Goal: Task Accomplishment & Management: Manage account settings

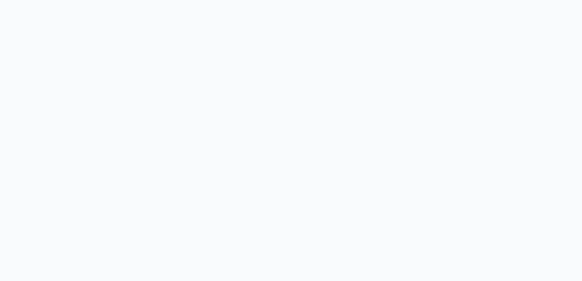
click at [458, 112] on body at bounding box center [291, 140] width 582 height 281
click at [83, 83] on body at bounding box center [291, 140] width 582 height 281
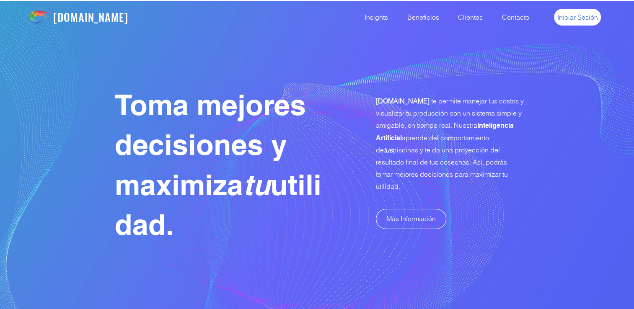
click at [575, 18] on span "Iniciar Sesión" at bounding box center [577, 17] width 41 height 9
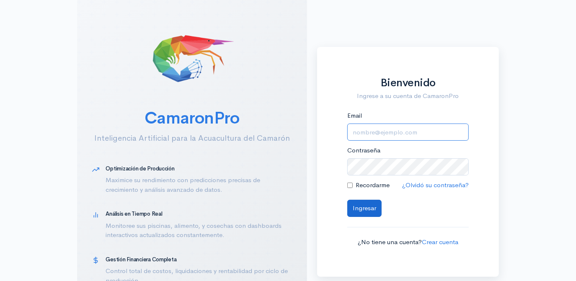
type input "[EMAIL_ADDRESS][DOMAIN_NAME]"
click at [364, 209] on button "Ingresar" at bounding box center [364, 208] width 34 height 17
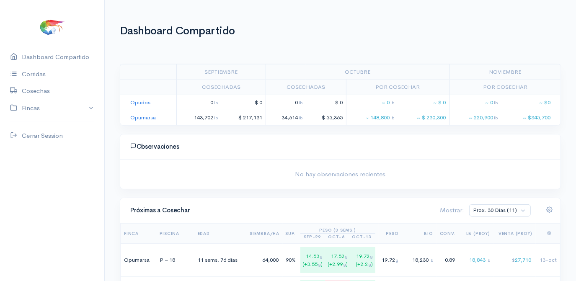
click at [398, 34] on h1 "Dashboard Compartido" at bounding box center [340, 31] width 441 height 12
click at [142, 119] on link "Opumarsa" at bounding box center [143, 117] width 26 height 7
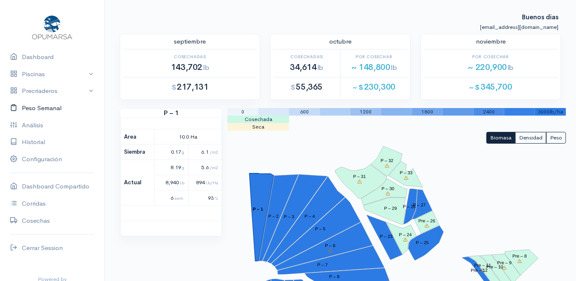
click at [31, 109] on link "Peso Semanal" at bounding box center [52, 108] width 104 height 17
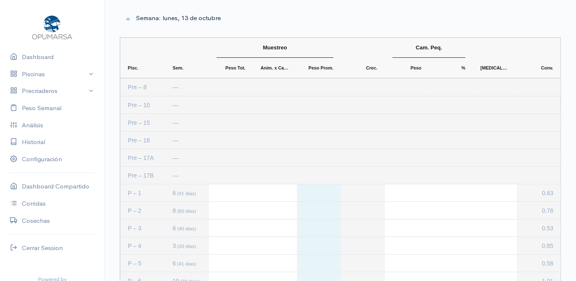
click at [222, 177] on div "Press SPACE to select this row." at bounding box center [231, 175] width 44 height 17
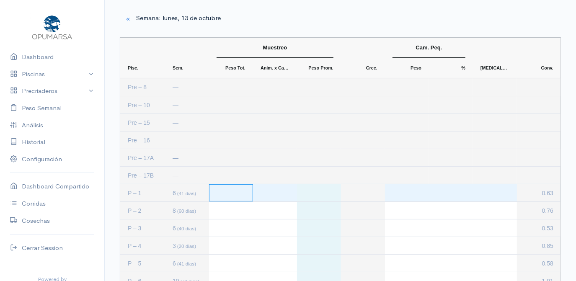
click at [229, 190] on div "Press SPACE to select this row." at bounding box center [231, 192] width 44 height 17
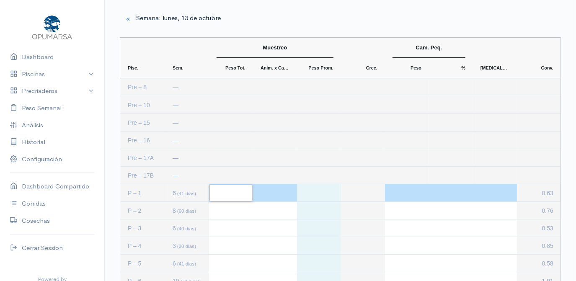
click at [229, 190] on input "Input Editor" at bounding box center [230, 193] width 43 height 17
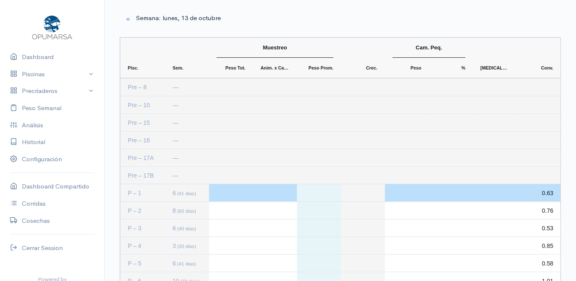
click at [448, 98] on div "Press SPACE to select this row." at bounding box center [451, 104] width 44 height 17
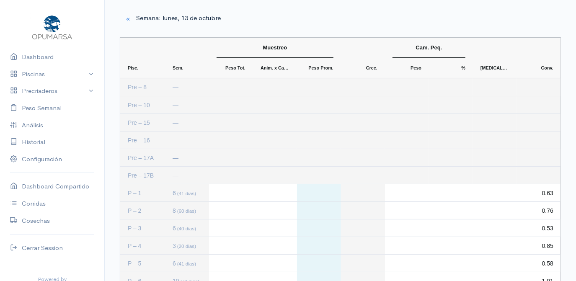
drag, startPoint x: 415, startPoint y: 281, endPoint x: 399, endPoint y: 97, distance: 184.6
click at [429, 92] on div "Press SPACE to select this row." at bounding box center [451, 87] width 44 height 18
click at [43, 76] on link "Piscinas" at bounding box center [52, 74] width 104 height 17
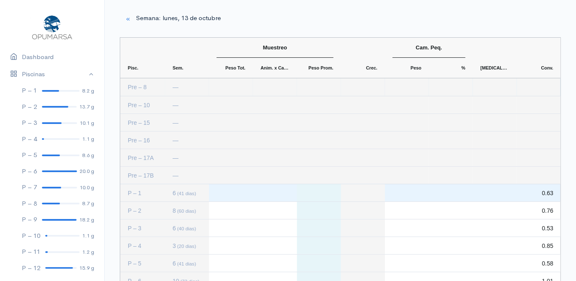
click at [226, 196] on div "Press SPACE to select this row." at bounding box center [231, 192] width 44 height 17
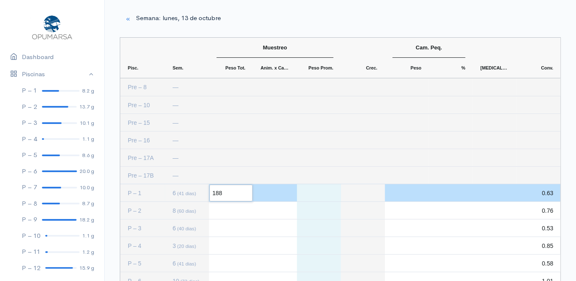
type input "1886"
click at [279, 191] on div "Press SPACE to deselect this row." at bounding box center [275, 192] width 44 height 17
click at [278, 191] on div "Press SPACE to deselect this row." at bounding box center [275, 192] width 44 height 17
type input "180"
click at [408, 190] on div "Press SPACE to deselect this row." at bounding box center [407, 192] width 44 height 17
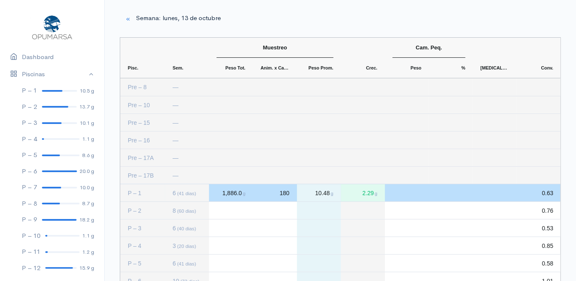
click at [399, 196] on div "Press SPACE to deselect this row." at bounding box center [407, 192] width 44 height 17
type input "6.2"
click at [451, 192] on div "Press SPACE to deselect this row." at bounding box center [451, 192] width 44 height 17
click at [462, 195] on div "Press SPACE to deselect this row." at bounding box center [451, 192] width 44 height 17
type input "3"
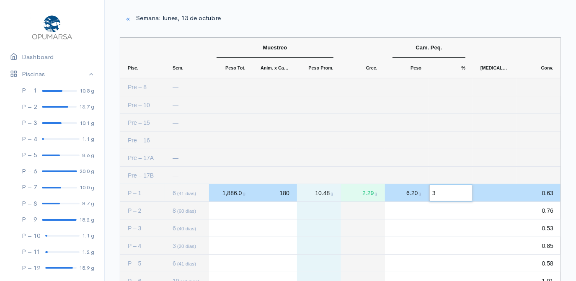
click at [511, 191] on div "Press SPACE to deselect this row." at bounding box center [495, 192] width 44 height 17
type input "997"
click at [220, 209] on div "Press SPACE to select this row." at bounding box center [231, 210] width 44 height 17
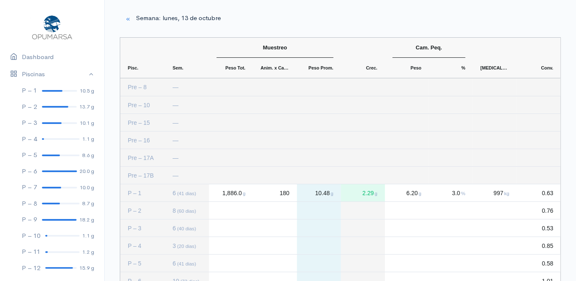
click at [214, 209] on div "Press SPACE to deselect this row." at bounding box center [231, 210] width 44 height 17
type input "3236"
click at [287, 210] on div "Press SPACE to deselect this row." at bounding box center [275, 210] width 44 height 17
click at [288, 210] on div "Press SPACE to deselect this row." at bounding box center [275, 210] width 44 height 17
type input "173"
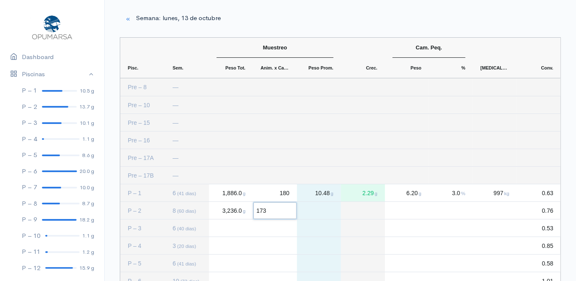
click at [404, 207] on div "Press SPACE to deselect this row." at bounding box center [407, 210] width 44 height 17
click at [286, 213] on span "173" at bounding box center [285, 210] width 10 height 7
click at [279, 209] on div "173" at bounding box center [275, 210] width 44 height 17
type input "205"
click at [414, 216] on div "Press SPACE to deselect this row." at bounding box center [407, 210] width 44 height 17
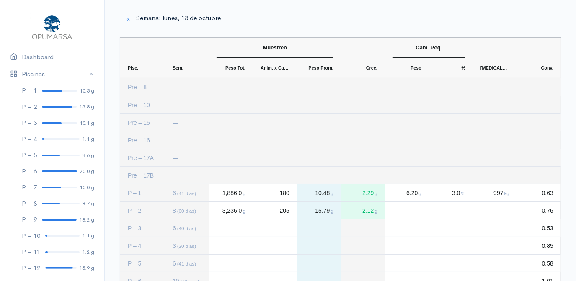
click at [229, 212] on span "3,236.0 g" at bounding box center [234, 210] width 24 height 7
click at [227, 213] on span "3,236.0 g" at bounding box center [234, 210] width 24 height 7
type input "2806"
click at [286, 210] on span "205" at bounding box center [285, 210] width 10 height 7
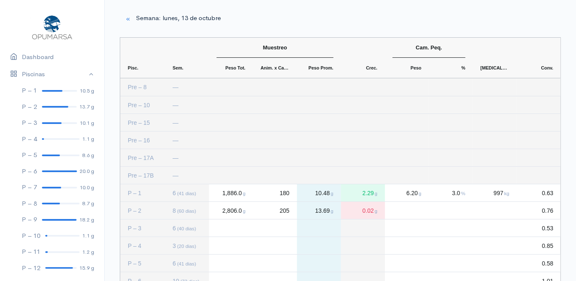
click at [288, 211] on span "205" at bounding box center [285, 210] width 10 height 7
type input "173"
click at [421, 210] on div "Press SPACE to deselect this row." at bounding box center [407, 210] width 44 height 17
click at [416, 212] on div "Press SPACE to deselect this row." at bounding box center [407, 210] width 44 height 17
type input "10.2"
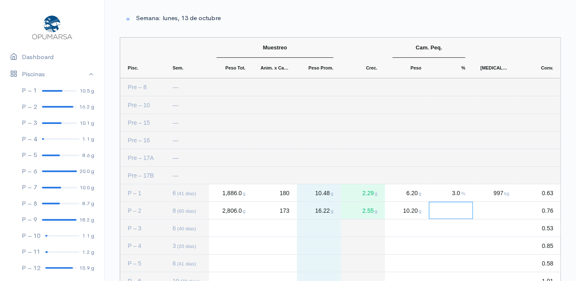
click at [461, 208] on div "Press SPACE to deselect this row." at bounding box center [451, 210] width 44 height 17
click at [459, 210] on div "Press SPACE to deselect this row." at bounding box center [451, 210] width 44 height 17
type input "4"
click at [503, 211] on div "Press SPACE to deselect this row." at bounding box center [495, 210] width 44 height 17
type input "1585"
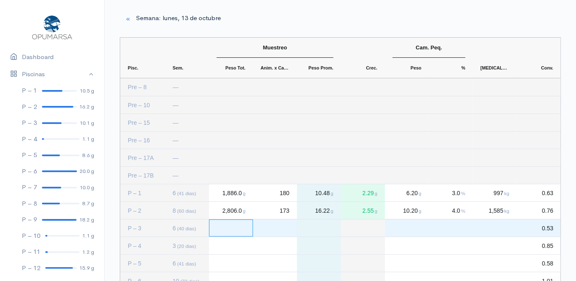
click at [219, 227] on div "Press SPACE to select this row." at bounding box center [231, 227] width 44 height 17
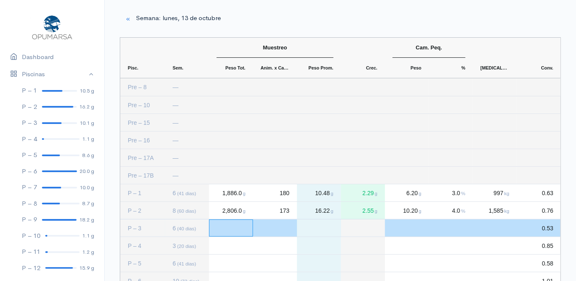
click at [222, 227] on div "Press SPACE to deselect this row." at bounding box center [231, 227] width 44 height 17
type input "2291"
click at [277, 225] on div "Press SPACE to deselect this row." at bounding box center [275, 227] width 44 height 17
click at [286, 228] on div "Press SPACE to deselect this row." at bounding box center [275, 227] width 44 height 17
type input "183"
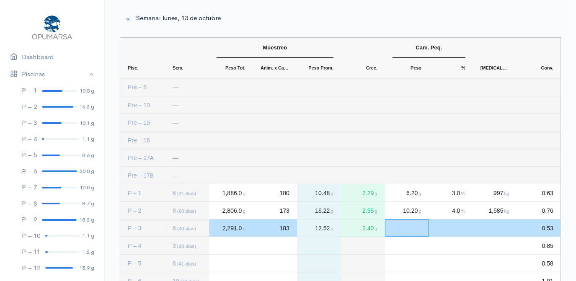
click at [417, 225] on div "Press SPACE to deselect this row." at bounding box center [407, 227] width 44 height 17
click at [410, 224] on div "Press SPACE to deselect this row." at bounding box center [407, 227] width 44 height 17
type input "8.4"
click at [457, 230] on div "Press SPACE to deselect this row." at bounding box center [451, 227] width 44 height 17
click at [457, 228] on div "Press SPACE to deselect this row." at bounding box center [451, 227] width 44 height 17
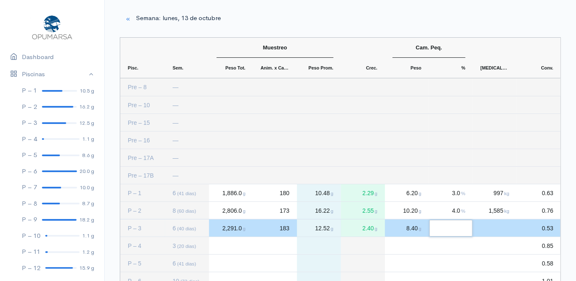
type input "6"
click at [493, 225] on div "Press SPACE to deselect this row." at bounding box center [495, 227] width 44 height 17
type input "1240"
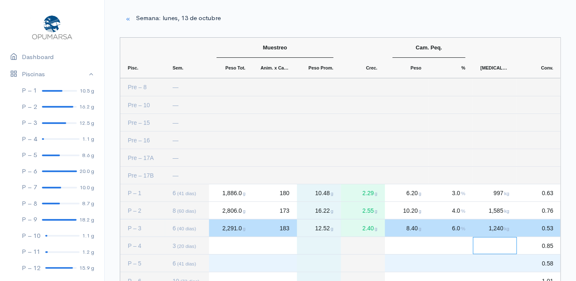
click at [234, 265] on div "Press SPACE to select this row." at bounding box center [231, 263] width 44 height 17
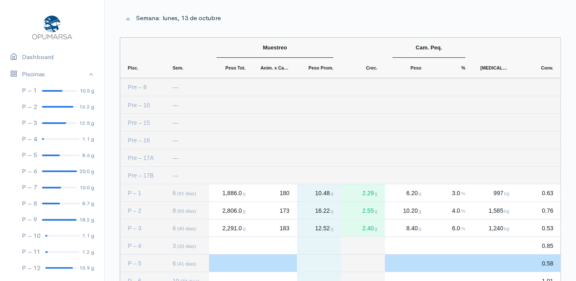
click at [219, 261] on div "Press SPACE to deselect this row." at bounding box center [231, 263] width 44 height 17
click at [219, 261] on input "Input Editor" at bounding box center [230, 263] width 43 height 17
type input "1499"
click at [277, 263] on div "Press SPACE to deselect this row." at bounding box center [275, 263] width 44 height 17
click at [280, 262] on div "Press SPACE to deselect this row." at bounding box center [275, 263] width 44 height 17
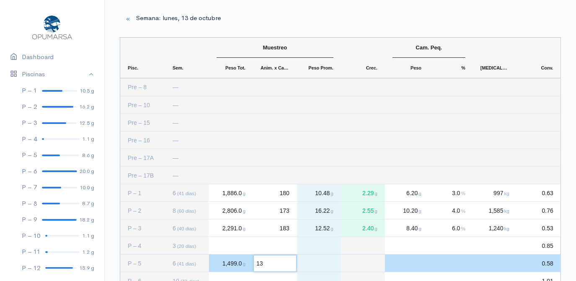
type input "134"
click at [415, 266] on div "Press SPACE to deselect this row." at bounding box center [407, 263] width 44 height 17
click at [406, 265] on div "Press SPACE to deselect this row." at bounding box center [407, 263] width 44 height 17
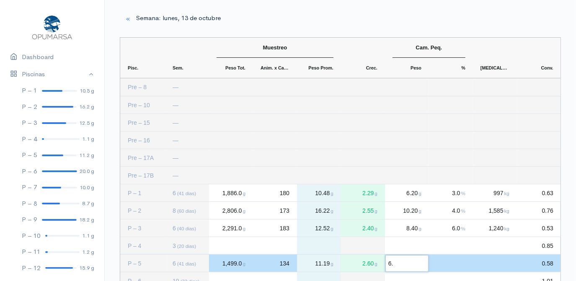
type input "6.2"
click at [458, 263] on div "Press SPACE to deselect this row." at bounding box center [451, 263] width 44 height 17
click at [457, 259] on div "Press SPACE to deselect this row." at bounding box center [451, 263] width 44 height 17
type input "2"
click at [510, 263] on div "Press SPACE to deselect this row." at bounding box center [495, 263] width 44 height 17
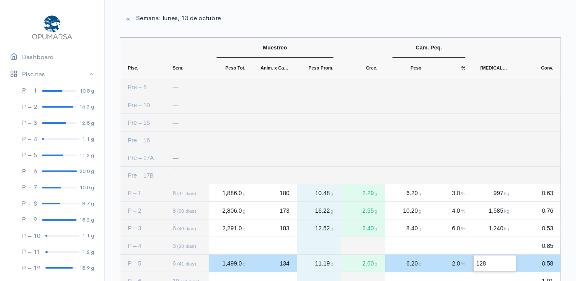
type input "1282"
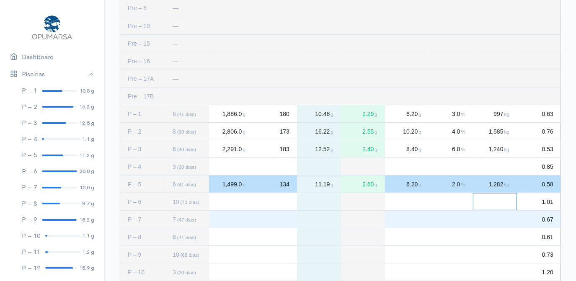
scroll to position [83, 0]
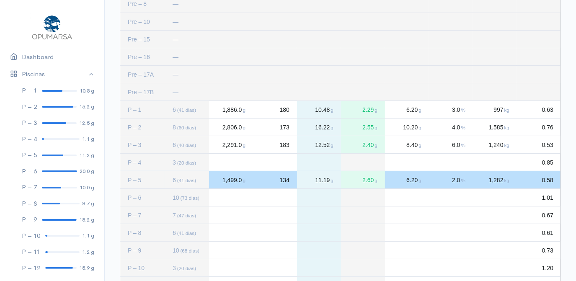
click at [222, 197] on div "Press SPACE to select this row." at bounding box center [231, 197] width 44 height 17
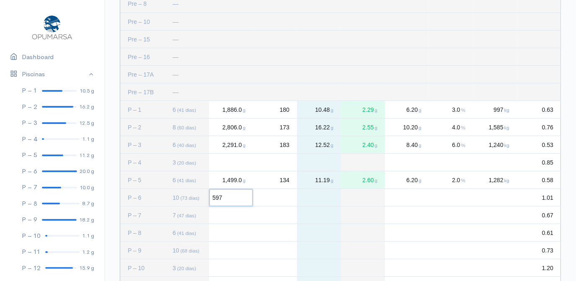
type input "5970"
click at [288, 198] on div "Press SPACE to deselect this row." at bounding box center [275, 197] width 44 height 17
click at [284, 197] on div "Press SPACE to deselect this row." at bounding box center [275, 197] width 44 height 17
type input "252"
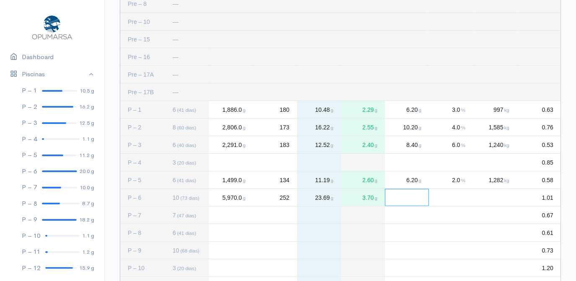
click at [416, 197] on div "Press SPACE to deselect this row." at bounding box center [407, 197] width 44 height 17
click at [398, 199] on div "Press SPACE to deselect this row." at bounding box center [407, 197] width 44 height 17
type input "17.5"
click at [460, 200] on div "Press SPACE to deselect this row." at bounding box center [451, 197] width 44 height 17
click at [459, 201] on div "Press SPACE to deselect this row." at bounding box center [451, 197] width 44 height 17
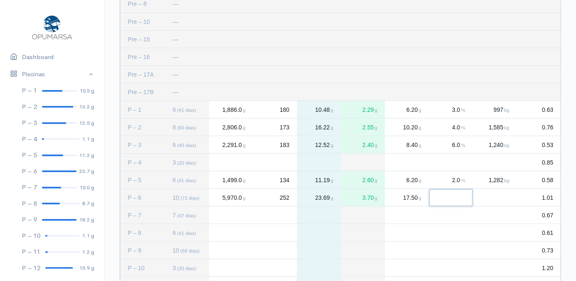
type input "1"
click at [497, 193] on div "Press SPACE to deselect this row." at bounding box center [495, 197] width 44 height 17
type input "1979"
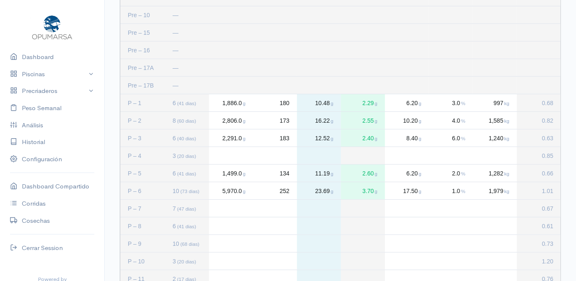
scroll to position [90, 0]
click at [84, 75] on link "Piscinas" at bounding box center [52, 74] width 104 height 17
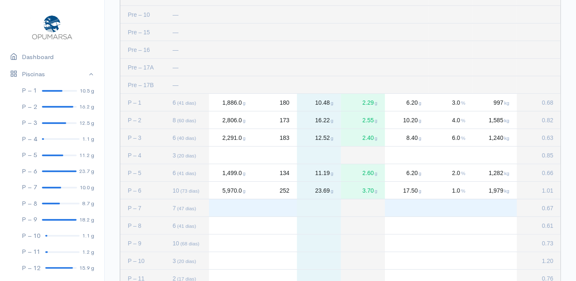
click at [227, 205] on div "Press SPACE to select this row." at bounding box center [231, 207] width 44 height 17
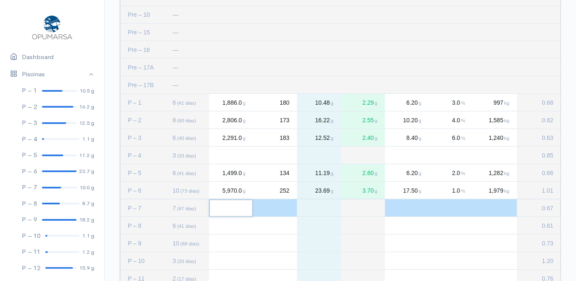
click at [227, 205] on input "Input Editor" at bounding box center [230, 208] width 43 height 17
type input "2472"
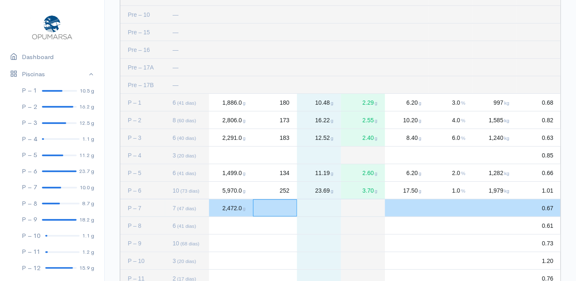
click at [286, 205] on div "Press SPACE to deselect this row." at bounding box center [275, 207] width 44 height 17
click at [276, 209] on div "Press SPACE to deselect this row." at bounding box center [275, 207] width 44 height 17
type input "198"
click at [413, 206] on div "Press SPACE to deselect this row." at bounding box center [407, 207] width 44 height 17
click at [412, 208] on div "Press SPACE to deselect this row." at bounding box center [407, 207] width 44 height 17
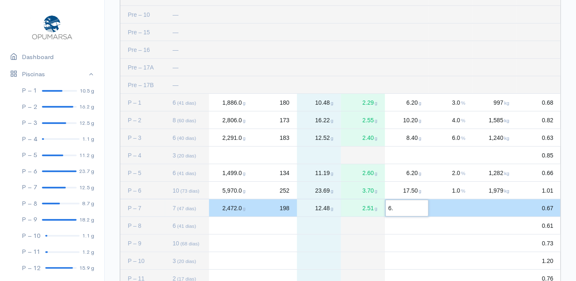
type input "6.8"
click at [465, 209] on div "Press SPACE to deselect this row." at bounding box center [451, 207] width 44 height 17
click at [458, 209] on div "Press SPACE to deselect this row." at bounding box center [451, 207] width 44 height 17
type input "2"
click at [499, 202] on div "Press SPACE to deselect this row." at bounding box center [495, 207] width 44 height 17
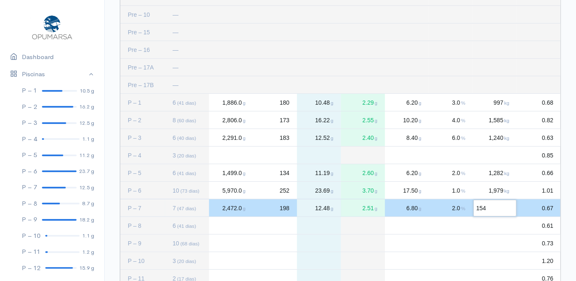
type input "1541"
click at [234, 222] on div "Press SPACE to select this row." at bounding box center [231, 225] width 44 height 17
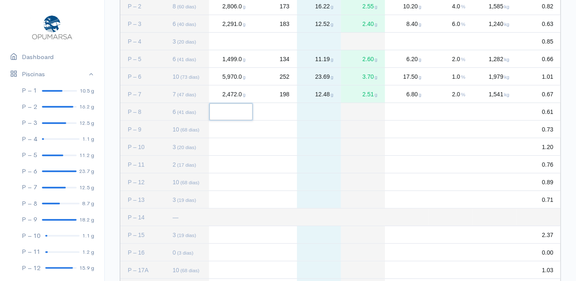
scroll to position [243, 0]
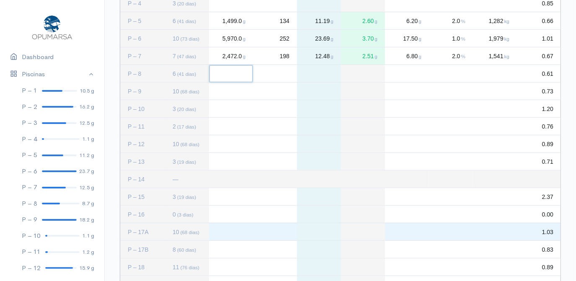
click at [225, 230] on div "Press SPACE to select this row." at bounding box center [231, 231] width 44 height 17
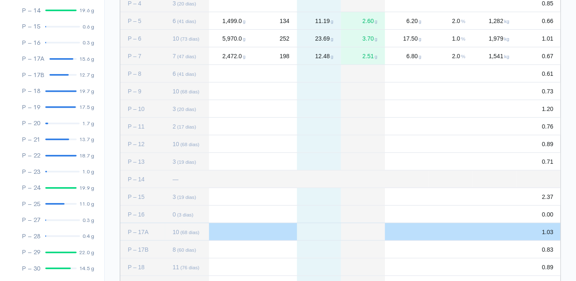
scroll to position [291, 0]
click at [222, 234] on div "Press SPACE to deselect this row." at bounding box center [231, 231] width 44 height 17
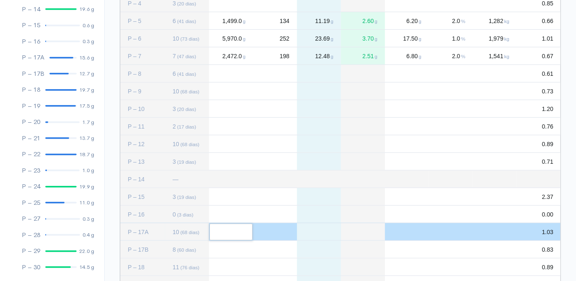
type input "7"
type input "4090"
click at [290, 230] on div "Press SPACE to deselect this row." at bounding box center [275, 231] width 44 height 17
click at [274, 232] on div "Press SPACE to deselect this row." at bounding box center [275, 231] width 44 height 17
type input "227"
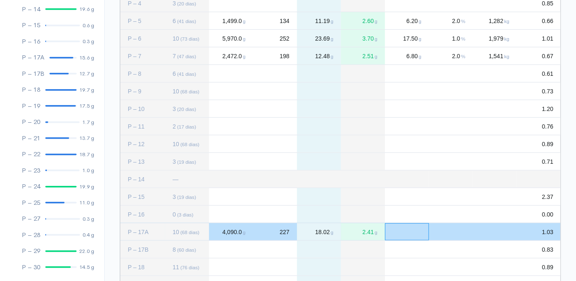
click at [410, 231] on div "Press SPACE to deselect this row." at bounding box center [407, 231] width 44 height 17
click at [395, 233] on div "Press SPACE to deselect this row." at bounding box center [407, 231] width 44 height 17
type input "12.6"
click at [454, 228] on div "Press SPACE to deselect this row." at bounding box center [451, 231] width 44 height 17
click at [456, 233] on div "Press SPACE to deselect this row." at bounding box center [451, 231] width 44 height 17
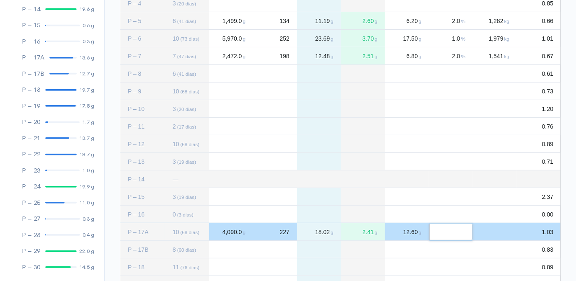
type input "3"
click at [507, 228] on div "Press SPACE to deselect this row." at bounding box center [495, 231] width 44 height 17
type input "892"
click at [223, 250] on div "Press SPACE to select this row." at bounding box center [231, 249] width 44 height 17
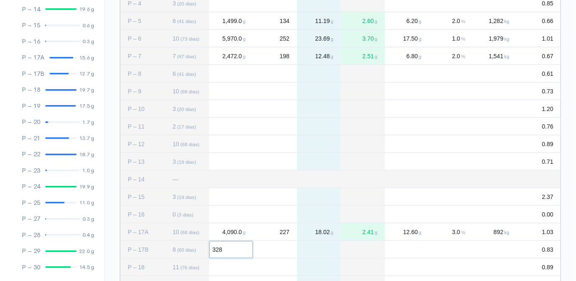
type input "3282"
click at [286, 248] on div "Press SPACE to deselect this row." at bounding box center [275, 249] width 44 height 17
click at [284, 248] on div "Press SPACE to deselect this row." at bounding box center [275, 249] width 44 height 17
type input "214"
click at [413, 247] on div "Press SPACE to deselect this row." at bounding box center [407, 249] width 44 height 17
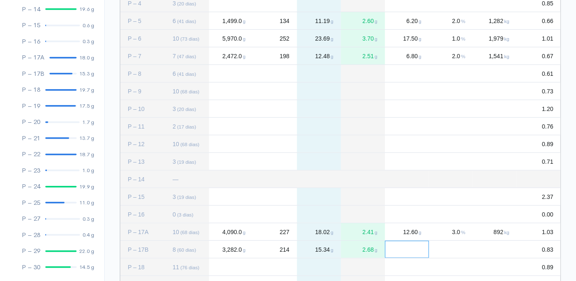
click at [409, 250] on div "Press SPACE to deselect this row." at bounding box center [407, 249] width 44 height 17
type input "10"
click at [454, 245] on div "Press SPACE to deselect this row." at bounding box center [451, 249] width 44 height 17
click at [460, 249] on div "Press SPACE to deselect this row." at bounding box center [451, 249] width 44 height 17
type input "3"
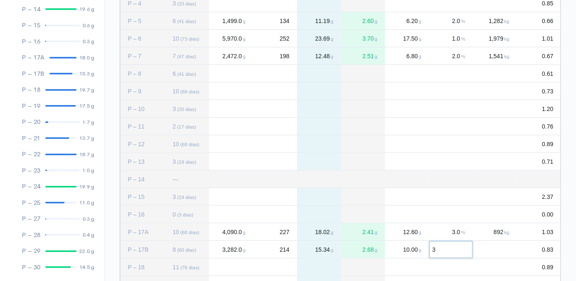
click at [499, 248] on div "Press SPACE to deselect this row." at bounding box center [495, 249] width 44 height 17
type input "794"
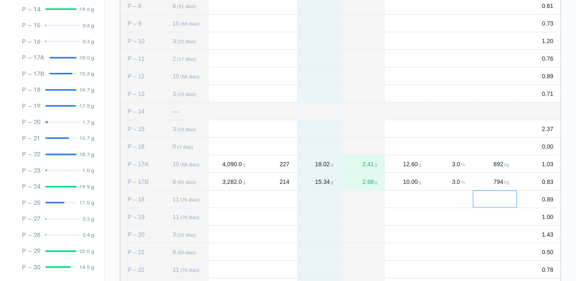
scroll to position [319, 0]
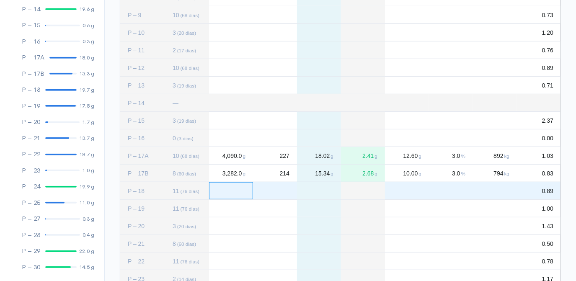
click at [225, 194] on div "Press SPACE to select this row." at bounding box center [231, 190] width 44 height 17
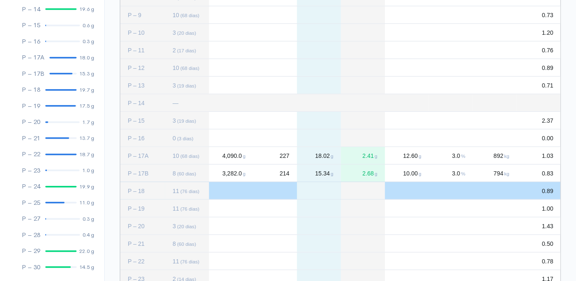
click at [230, 189] on div "Press SPACE to deselect this row." at bounding box center [231, 190] width 44 height 17
type input "4686"
click at [284, 188] on div "Press SPACE to deselect this row." at bounding box center [275, 190] width 44 height 17
click at [279, 190] on div "Press SPACE to deselect this row." at bounding box center [275, 190] width 44 height 17
type input "206"
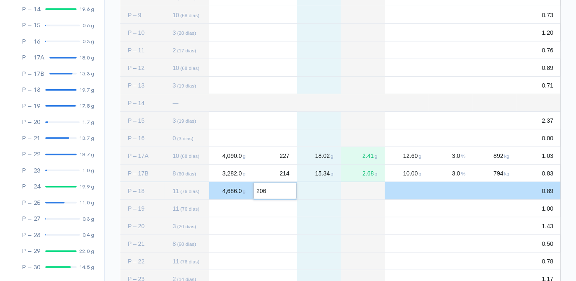
click at [418, 189] on div "Press SPACE to deselect this row." at bounding box center [407, 190] width 44 height 17
click at [402, 190] on div "Press SPACE to deselect this row." at bounding box center [407, 190] width 44 height 17
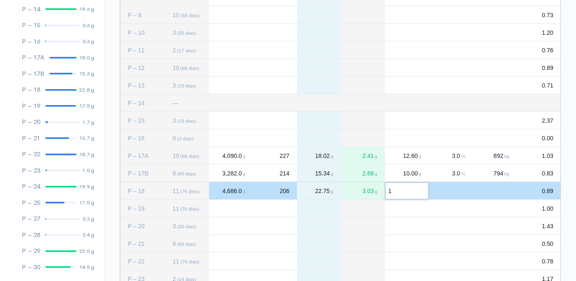
type input "16"
click at [464, 191] on div "Press SPACE to deselect this row." at bounding box center [451, 190] width 44 height 17
type input "1"
click at [508, 190] on div "Press SPACE to deselect this row." at bounding box center [495, 190] width 44 height 17
type input "1455"
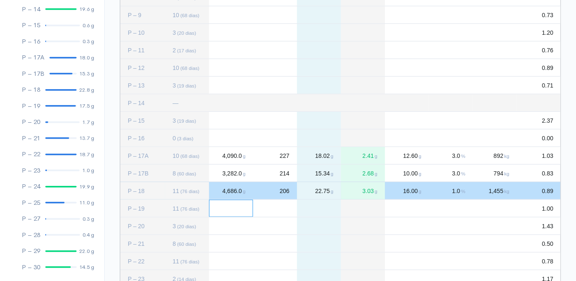
click at [238, 205] on div "Press SPACE to select this row." at bounding box center [231, 208] width 44 height 17
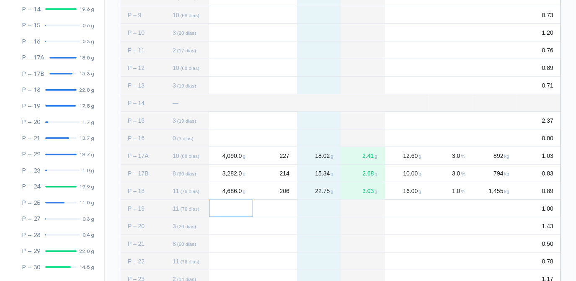
click at [228, 207] on div "Press SPACE to deselect this row." at bounding box center [231, 208] width 44 height 17
type input "4900"
click at [279, 205] on div "Press SPACE to deselect this row." at bounding box center [275, 208] width 44 height 17
click at [285, 213] on div "Press SPACE to deselect this row." at bounding box center [275, 208] width 44 height 17
type input "252"
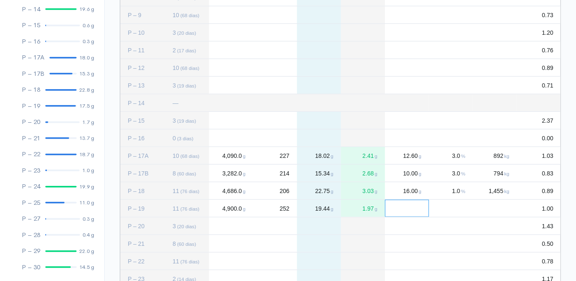
click at [403, 206] on div "Press SPACE to deselect this row." at bounding box center [407, 208] width 44 height 17
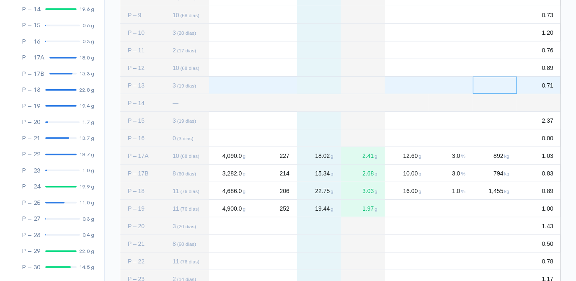
drag, startPoint x: 510, startPoint y: 84, endPoint x: 492, endPoint y: 89, distance: 18.4
click at [492, 89] on div "Press SPACE to select this row." at bounding box center [495, 85] width 44 height 17
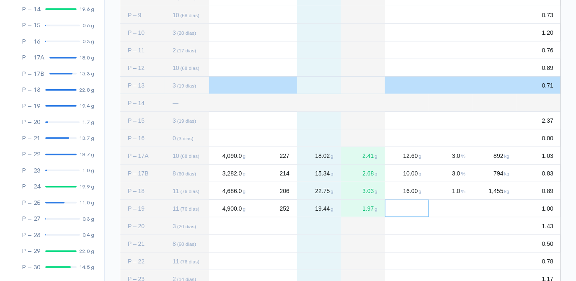
click at [407, 211] on div "Press SPACE to select this row." at bounding box center [407, 208] width 44 height 17
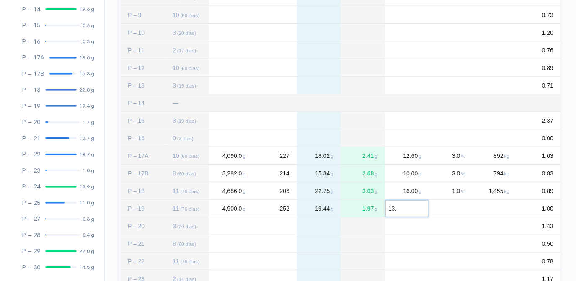
type input "13.6"
click at [457, 206] on div "Press SPACE to deselect this row." at bounding box center [451, 208] width 44 height 17
click at [456, 209] on div "Press SPACE to deselect this row." at bounding box center [451, 208] width 44 height 17
type input "3"
click at [497, 209] on div "Press SPACE to deselect this row." at bounding box center [495, 208] width 44 height 17
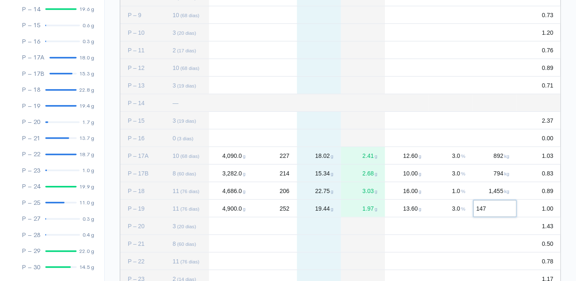
type input "1470"
click at [225, 243] on div "Press SPACE to select this row." at bounding box center [231, 243] width 44 height 17
click at [221, 245] on div "Press SPACE to deselect this row." at bounding box center [231, 243] width 44 height 17
type input "2985"
click at [286, 246] on div "Press SPACE to deselect this row." at bounding box center [275, 243] width 44 height 17
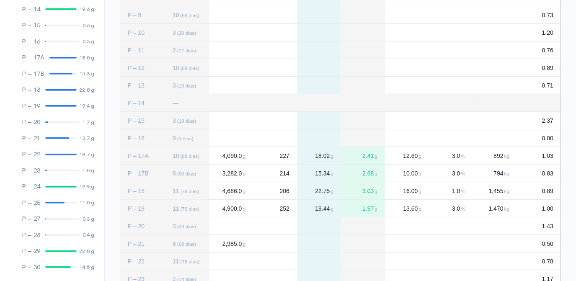
click at [284, 244] on div "Press SPACE to deselect this row." at bounding box center [275, 243] width 44 height 17
type input "189"
click at [412, 245] on div "Press SPACE to deselect this row." at bounding box center [407, 243] width 44 height 17
click at [414, 247] on div "Press SPACE to deselect this row." at bounding box center [407, 243] width 44 height 17
type input "9.5"
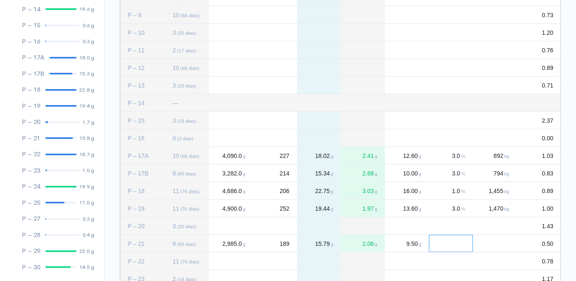
click at [446, 238] on div "Press SPACE to deselect this row." at bounding box center [451, 243] width 44 height 17
click at [457, 243] on div "Press SPACE to deselect this row." at bounding box center [451, 243] width 44 height 17
type input "2"
click at [501, 242] on div "Press SPACE to deselect this row." at bounding box center [495, 243] width 44 height 17
type input "572"
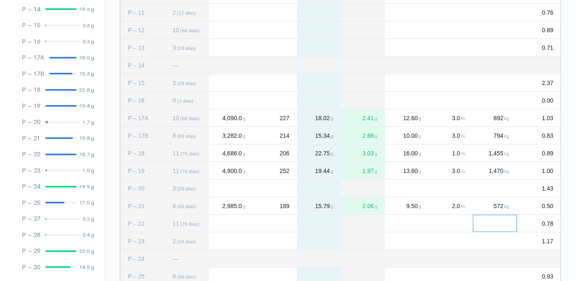
scroll to position [357, 0]
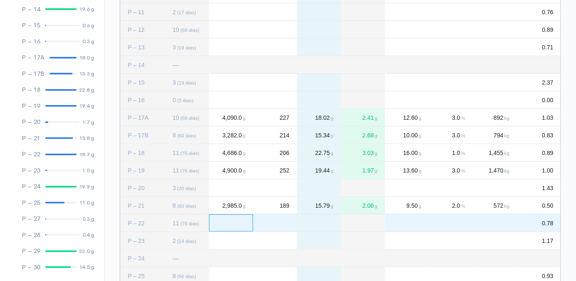
click at [223, 225] on div "Press SPACE to select this row." at bounding box center [231, 222] width 44 height 17
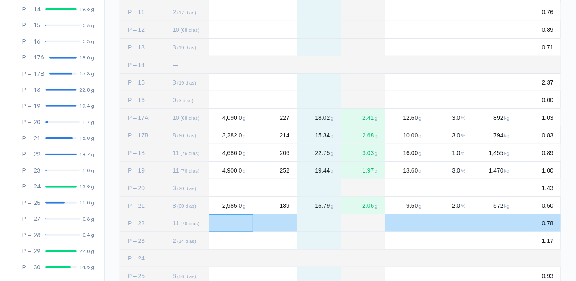
click at [218, 228] on div "Press SPACE to deselect this row." at bounding box center [231, 222] width 44 height 17
type input "5920"
click at [285, 222] on div "Press SPACE to deselect this row." at bounding box center [275, 222] width 44 height 17
click at [278, 225] on div "Press SPACE to deselect this row." at bounding box center [275, 222] width 44 height 17
type input "277"
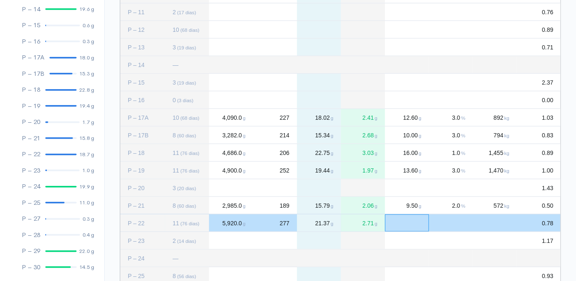
click at [409, 220] on div "Press SPACE to deselect this row." at bounding box center [407, 222] width 44 height 17
click at [407, 227] on div "Press SPACE to deselect this row." at bounding box center [407, 222] width 44 height 17
type input "14.3"
click at [458, 222] on div "Press SPACE to deselect this row." at bounding box center [451, 222] width 44 height 17
click at [459, 219] on div "Press SPACE to deselect this row." at bounding box center [451, 222] width 44 height 17
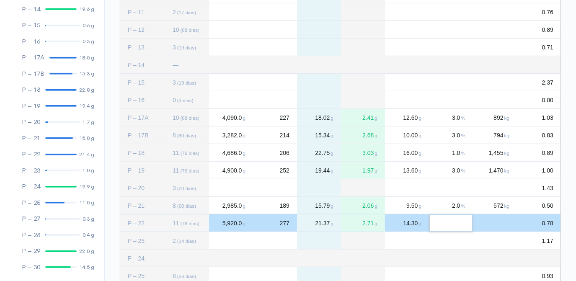
type input "1"
click at [501, 222] on div "Press SPACE to deselect this row." at bounding box center [495, 222] width 44 height 17
type input "1361"
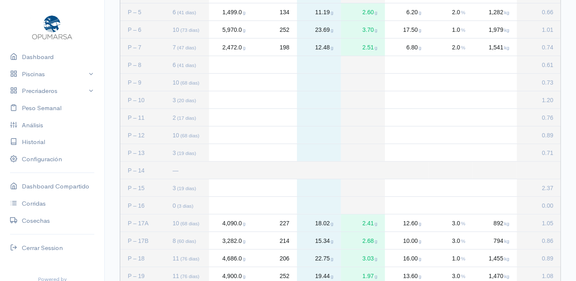
scroll to position [152, 0]
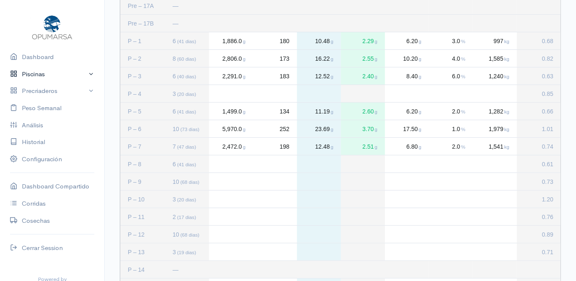
click at [38, 74] on link "Piscinas" at bounding box center [52, 74] width 104 height 17
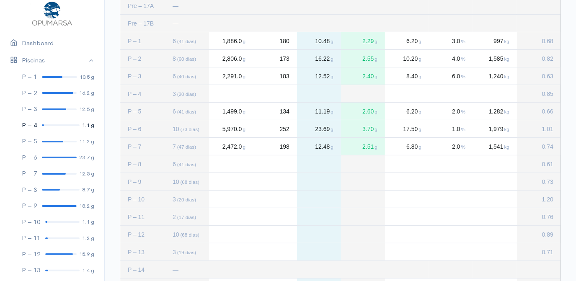
scroll to position [38, 0]
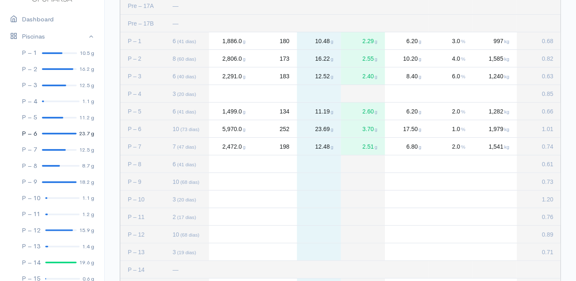
click at [53, 134] on div at bounding box center [59, 134] width 35 height 2
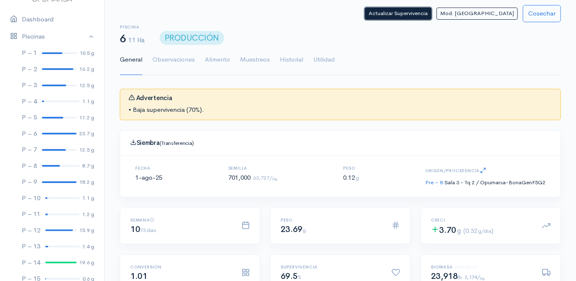
click at [431, 14] on button "Actualizar Supervivencia" at bounding box center [398, 14] width 67 height 12
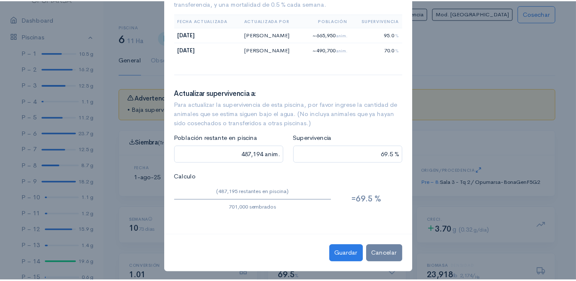
scroll to position [78, 0]
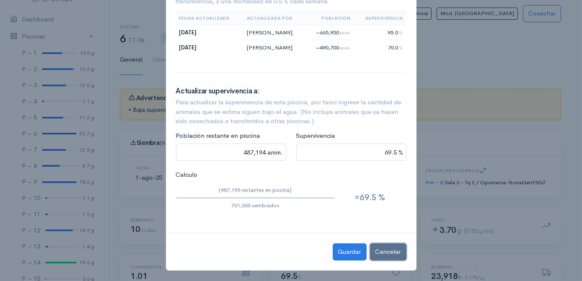
click at [382, 250] on button "Cancelar" at bounding box center [388, 251] width 36 height 17
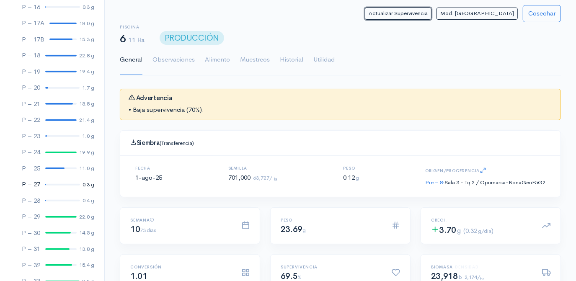
scroll to position [343, 0]
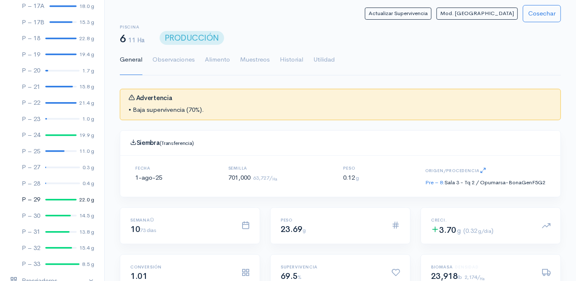
click at [55, 200] on link "P – 29 22.0 g" at bounding box center [52, 199] width 104 height 16
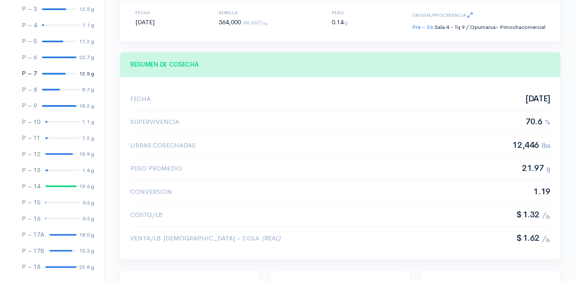
scroll to position [41, 0]
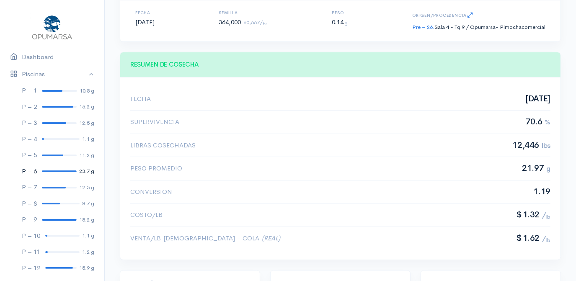
click at [52, 170] on div at bounding box center [59, 171] width 35 height 2
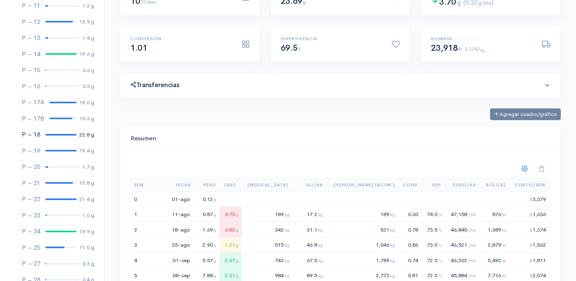
scroll to position [266, 0]
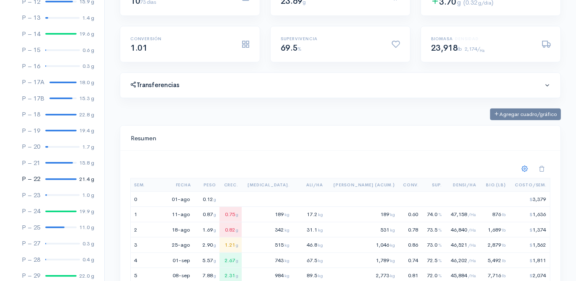
click at [55, 179] on div at bounding box center [60, 179] width 31 height 2
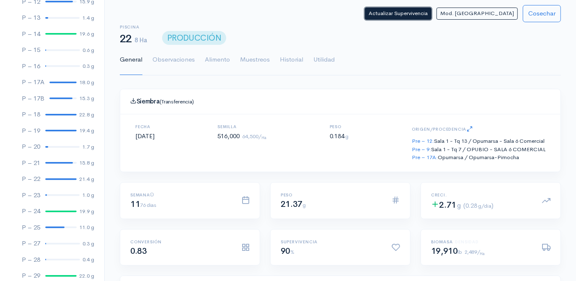
click at [431, 14] on button "Actualizar Supervivencia" at bounding box center [398, 14] width 67 height 12
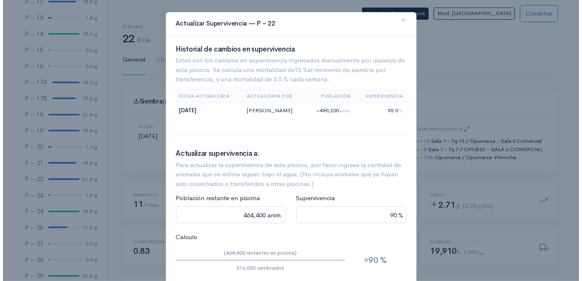
scroll to position [125, 420]
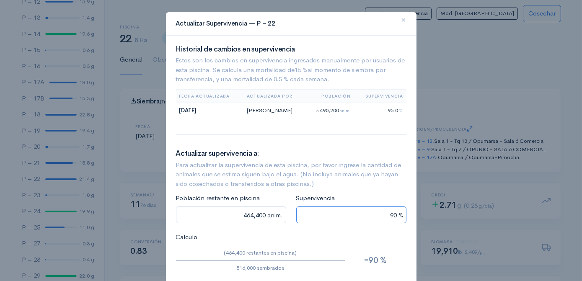
drag, startPoint x: 390, startPoint y: 214, endPoint x: 395, endPoint y: 219, distance: 8.0
click at [390, 214] on input "90 %" at bounding box center [351, 214] width 110 height 17
type input "0 anim."
type input "0 %"
type input "412,800 anim."
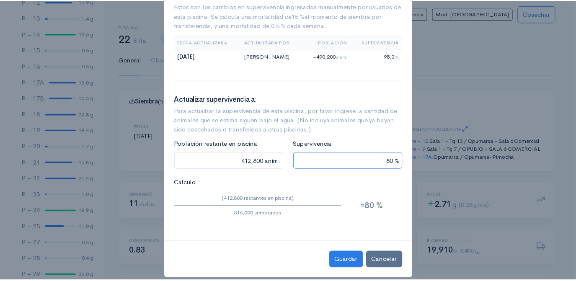
scroll to position [63, 0]
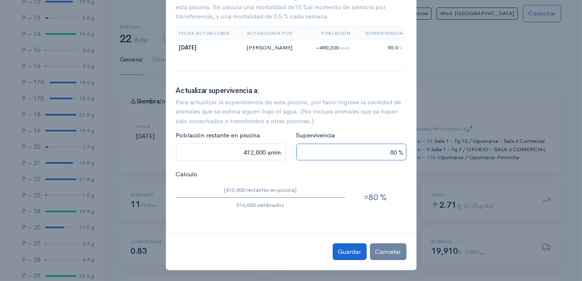
type input "80 %"
click at [348, 250] on button "Guardar" at bounding box center [350, 251] width 34 height 17
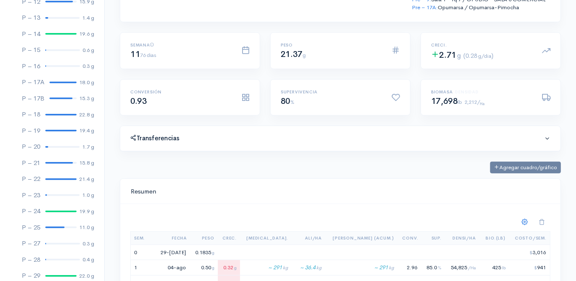
scroll to position [0, 0]
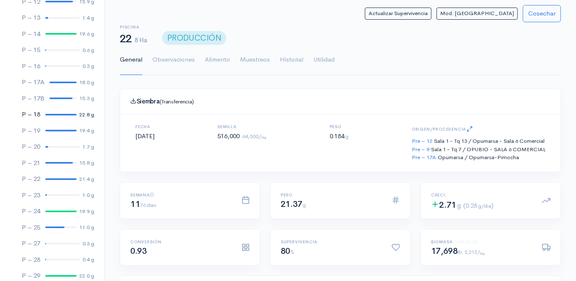
click at [51, 114] on div at bounding box center [60, 115] width 31 height 2
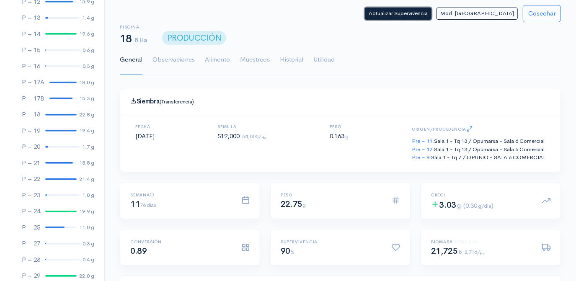
click at [431, 16] on button "Actualizar Supervivencia" at bounding box center [398, 14] width 67 height 12
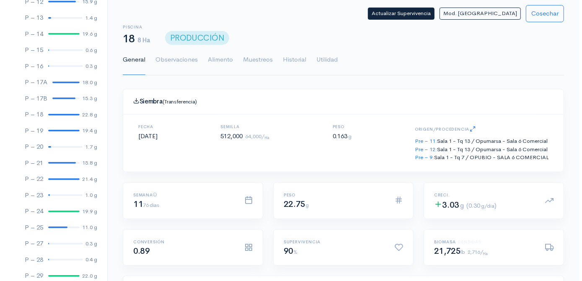
scroll to position [125, 420]
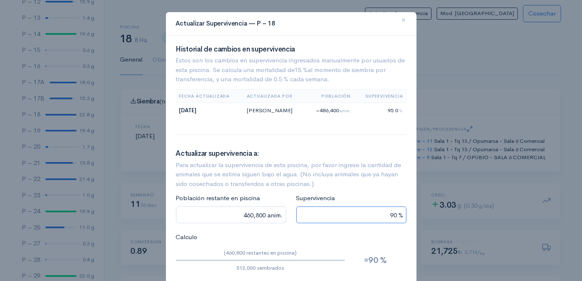
click at [389, 217] on input "90 %" at bounding box center [351, 214] width 110 height 17
type input "0 anim."
type input "0 %"
type input "409,600 anim."
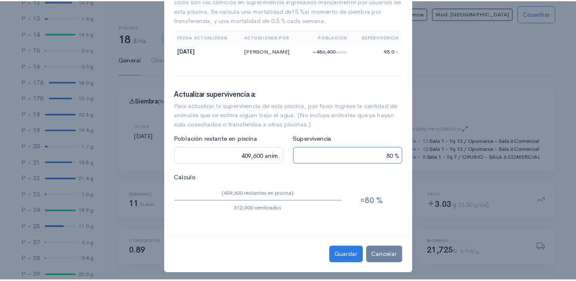
scroll to position [63, 0]
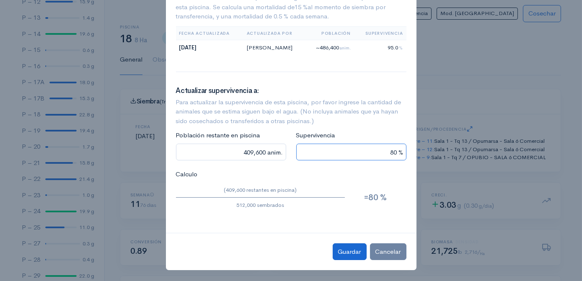
type input "80 %"
click at [347, 251] on button "Guardar" at bounding box center [350, 251] width 34 height 17
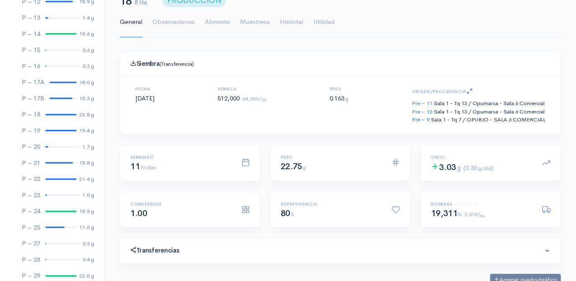
scroll to position [38, 0]
click at [55, 130] on div at bounding box center [60, 131] width 31 height 2
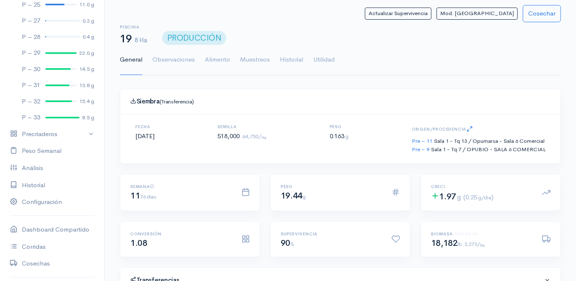
scroll to position [571, 0]
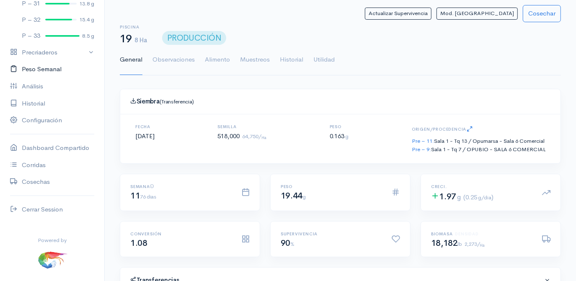
click at [42, 69] on link "Peso Semanal" at bounding box center [52, 69] width 104 height 17
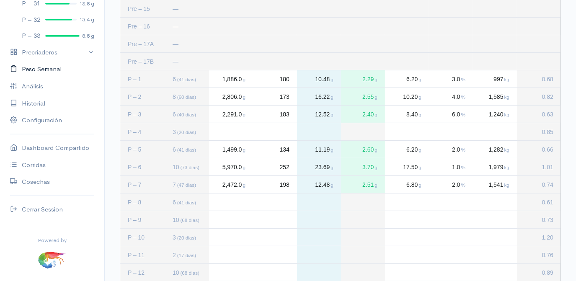
scroll to position [114, 0]
click at [225, 200] on div "Press SPACE to select this row." at bounding box center [231, 202] width 44 height 17
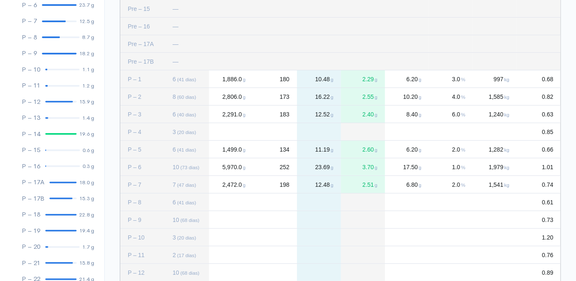
scroll to position [163, 0]
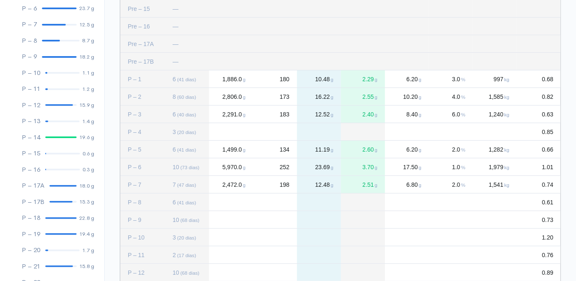
click at [223, 204] on div "Press SPACE to deselect this row." at bounding box center [231, 202] width 44 height 17
type input "1657"
click at [284, 204] on div "Press SPACE to deselect this row." at bounding box center [275, 202] width 44 height 17
click at [274, 198] on div "Press SPACE to deselect this row." at bounding box center [275, 202] width 44 height 17
type input "151"
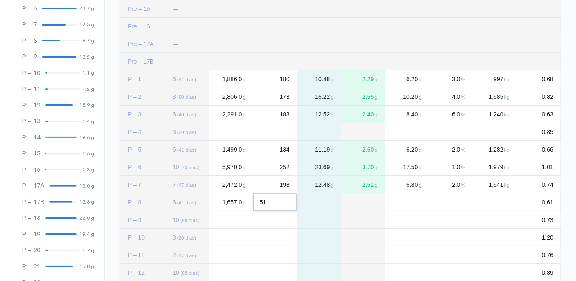
click at [416, 202] on div "Press SPACE to deselect this row." at bounding box center [407, 202] width 44 height 17
click at [398, 201] on div "Press SPACE to deselect this row." at bounding box center [407, 202] width 44 height 17
type input "7.6"
click at [460, 202] on div "Press SPACE to deselect this row." at bounding box center [451, 202] width 44 height 17
click at [453, 203] on div "Press SPACE to deselect this row." at bounding box center [451, 202] width 44 height 17
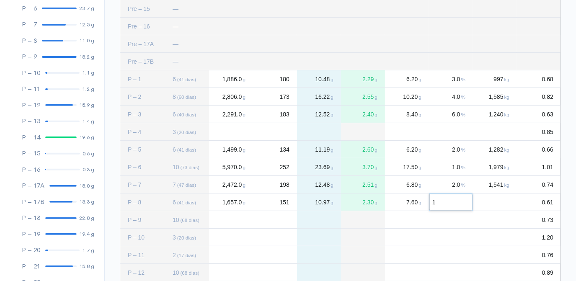
type input "15"
click at [502, 204] on div "Press SPACE to deselect this row." at bounding box center [495, 202] width 44 height 17
type input "710"
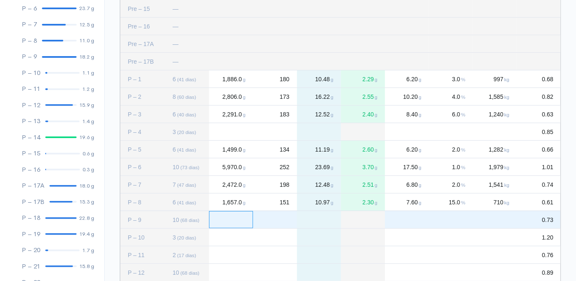
click at [245, 225] on div "Press SPACE to select this row." at bounding box center [231, 219] width 44 height 17
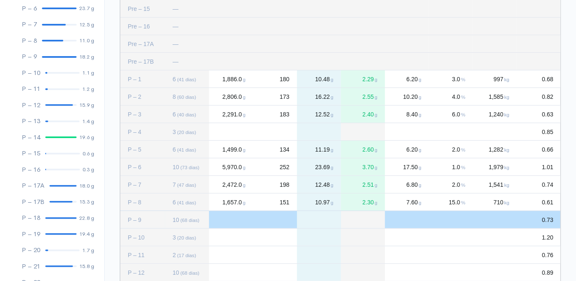
click at [229, 221] on div "Press SPACE to deselect this row." at bounding box center [231, 219] width 44 height 17
type input "3283"
click at [280, 220] on div "Press SPACE to deselect this row." at bounding box center [275, 219] width 44 height 17
click at [288, 217] on div "Press SPACE to deselect this row." at bounding box center [275, 219] width 44 height 17
type input "154"
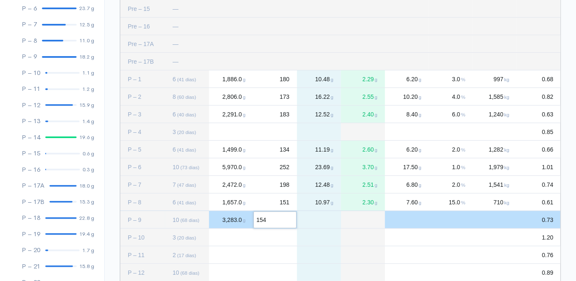
click at [416, 218] on div "Press SPACE to deselect this row." at bounding box center [407, 219] width 44 height 17
click at [418, 219] on div "Press SPACE to deselect this row." at bounding box center [407, 219] width 44 height 17
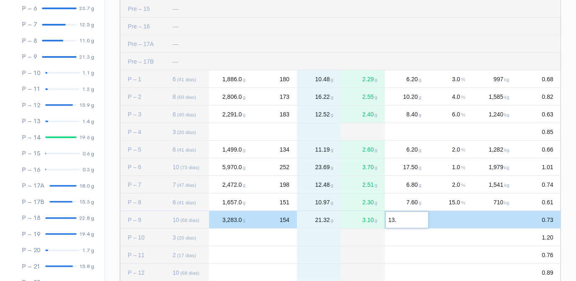
type input "13.5"
click at [457, 219] on div "Press SPACE to deselect this row." at bounding box center [451, 219] width 44 height 17
type input "1"
click at [503, 219] on div "Press SPACE to deselect this row." at bounding box center [495, 219] width 44 height 17
type input "1539"
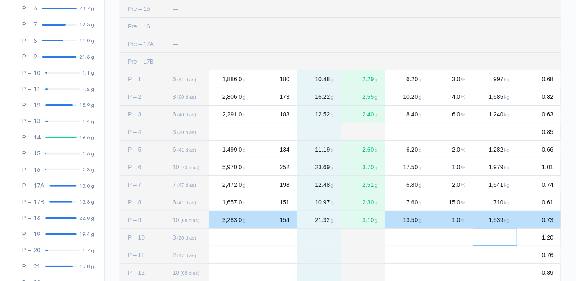
click at [225, 238] on div "Press SPACE to select this row." at bounding box center [231, 237] width 44 height 17
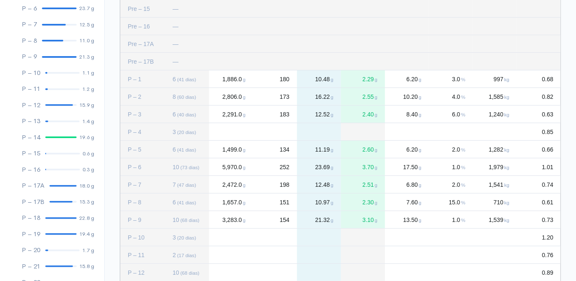
click at [235, 236] on div "Press SPACE to deselect this row." at bounding box center [231, 237] width 44 height 17
type input "403"
click at [281, 235] on div "Press SPACE to deselect this row." at bounding box center [275, 237] width 44 height 17
click at [285, 236] on div "Press SPACE to deselect this row." at bounding box center [275, 237] width 44 height 17
type input "118"
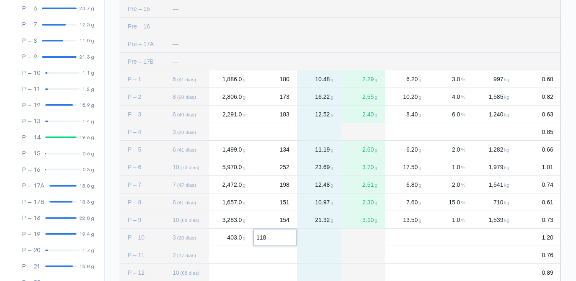
click at [506, 235] on div "Press SPACE to deselect this row." at bounding box center [495, 237] width 44 height 17
type input "672"
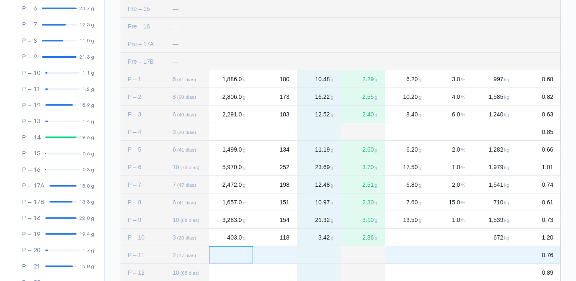
click at [231, 256] on div "Press SPACE to select this row." at bounding box center [231, 254] width 44 height 17
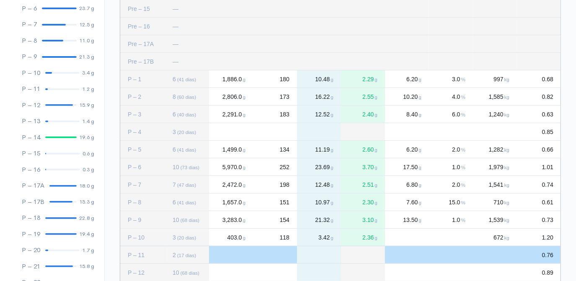
click at [226, 253] on div "Press SPACE to deselect this row." at bounding box center [231, 254] width 44 height 17
type input "181"
click at [283, 255] on div "Press SPACE to deselect this row." at bounding box center [275, 254] width 44 height 17
type input "81"
click at [503, 255] on div "Press SPACE to deselect this row." at bounding box center [495, 254] width 44 height 17
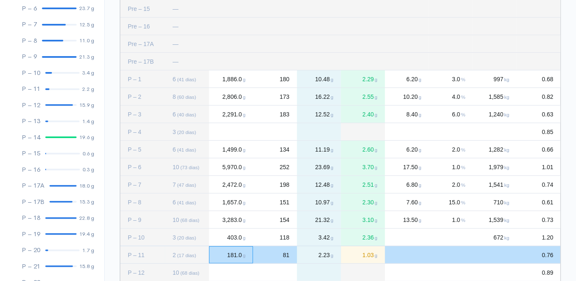
click at [230, 256] on span "181.0 g" at bounding box center [235, 255] width 19 height 7
type input "215"
click at [291, 255] on div "81" at bounding box center [275, 254] width 44 height 17
click at [282, 248] on div "0" at bounding box center [275, 254] width 44 height 17
type input "99"
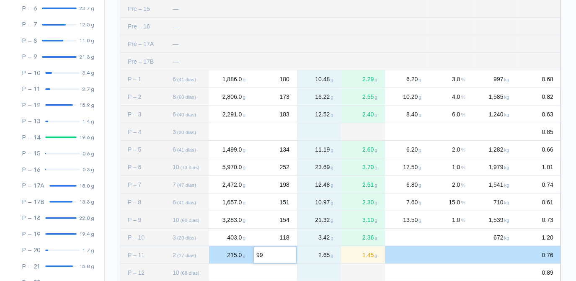
click at [499, 252] on div "Press SPACE to deselect this row." at bounding box center [495, 254] width 44 height 17
click at [222, 255] on div "215.0 g" at bounding box center [231, 254] width 44 height 17
type input "271"
click at [288, 255] on span "99" at bounding box center [286, 255] width 7 height 7
click at [283, 257] on div "0" at bounding box center [275, 254] width 44 height 17
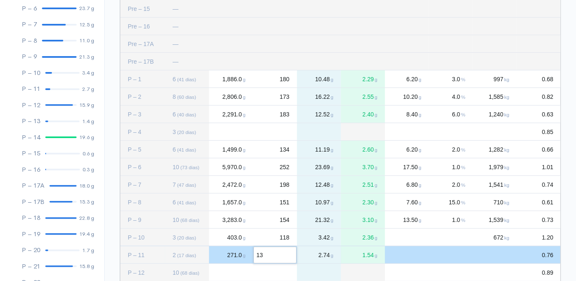
type input "133"
click at [414, 254] on div "Press SPACE to deselect this row." at bounding box center [407, 254] width 44 height 17
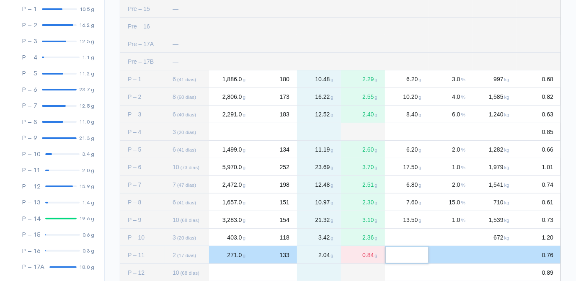
scroll to position [0, 0]
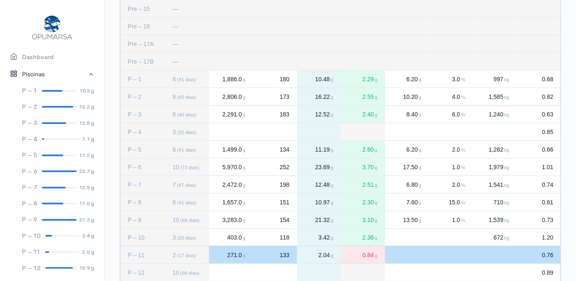
click at [84, 73] on link "Piscinas" at bounding box center [52, 74] width 104 height 17
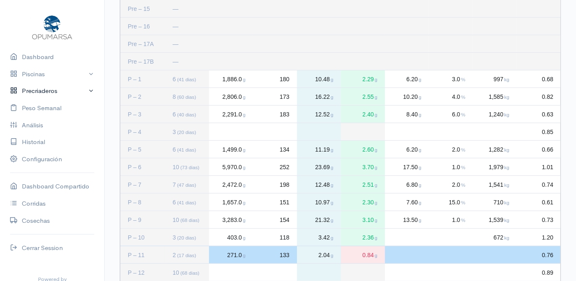
click at [83, 90] on link "Precriaderos" at bounding box center [52, 91] width 104 height 17
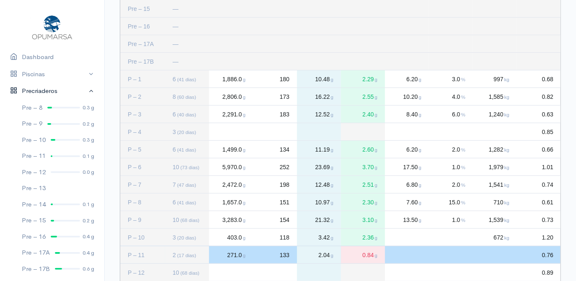
scroll to position [38, 0]
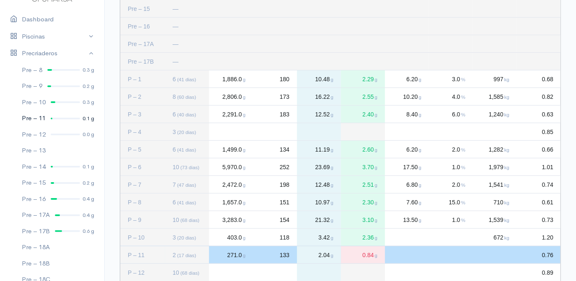
click at [62, 119] on div at bounding box center [65, 119] width 29 height 2
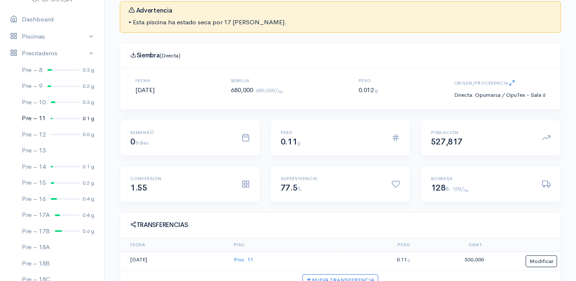
scroll to position [26, 0]
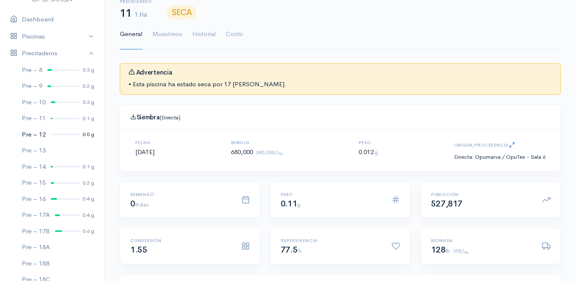
click at [58, 134] on div at bounding box center [65, 135] width 29 height 2
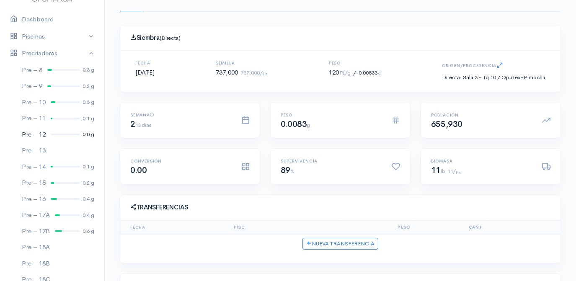
scroll to position [64, 0]
